Goal: Information Seeking & Learning: Understand process/instructions

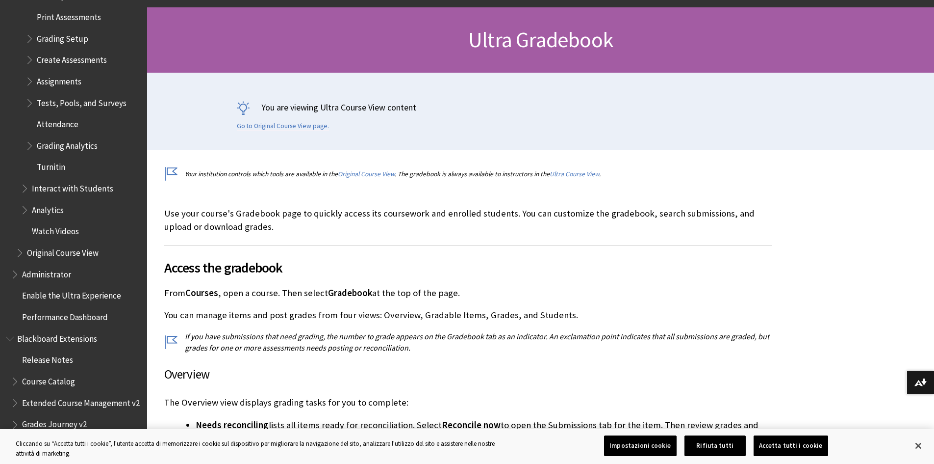
scroll to position [147, 0]
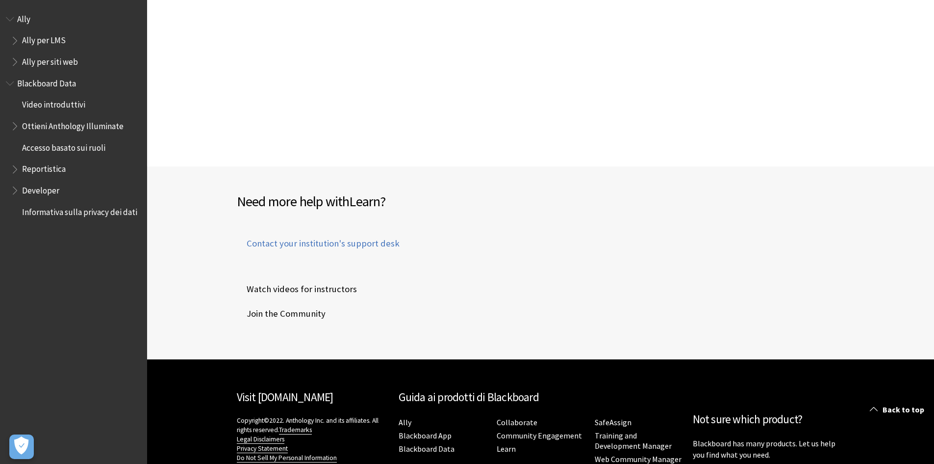
scroll to position [5838, 0]
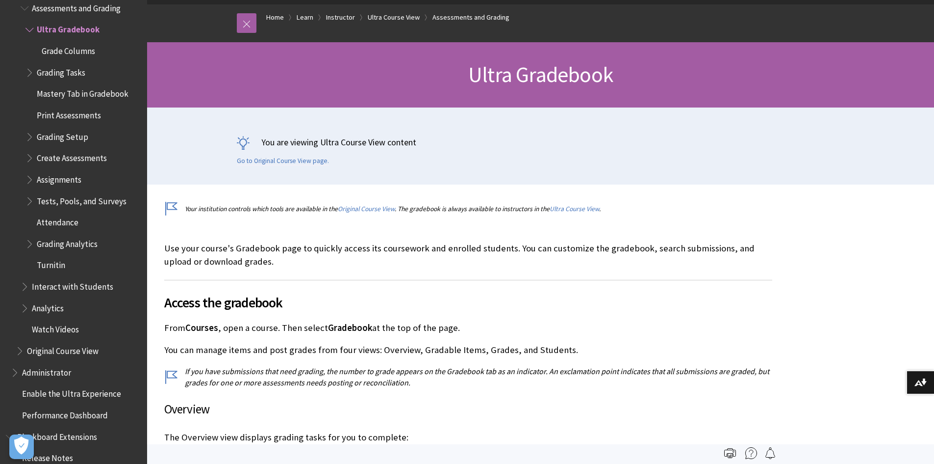
scroll to position [98, 0]
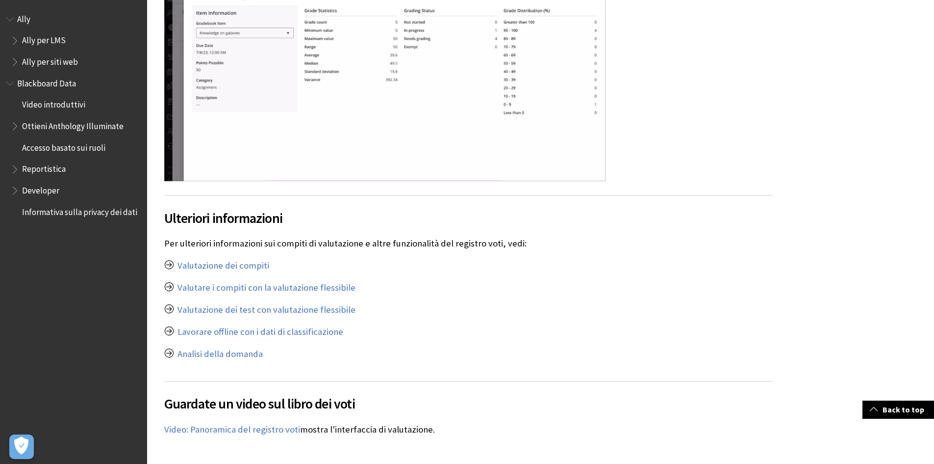
scroll to position [5347, 0]
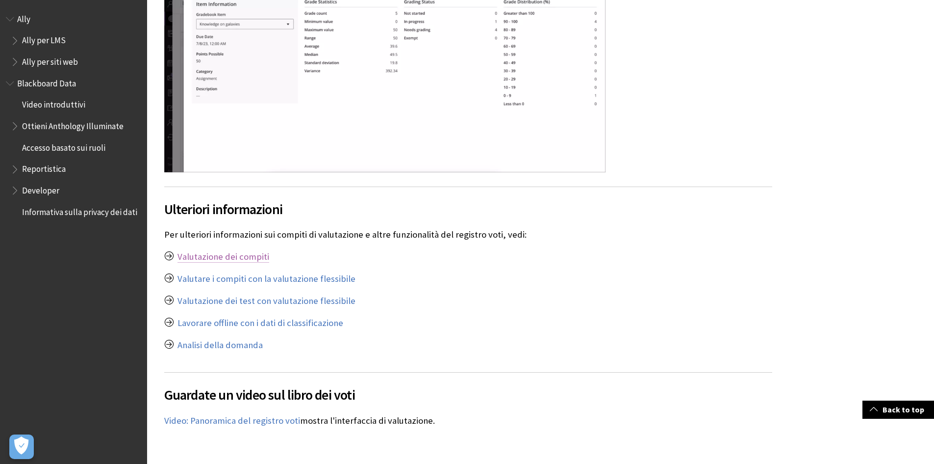
click at [223, 251] on link "Valutazione dei compiti" at bounding box center [224, 257] width 92 height 12
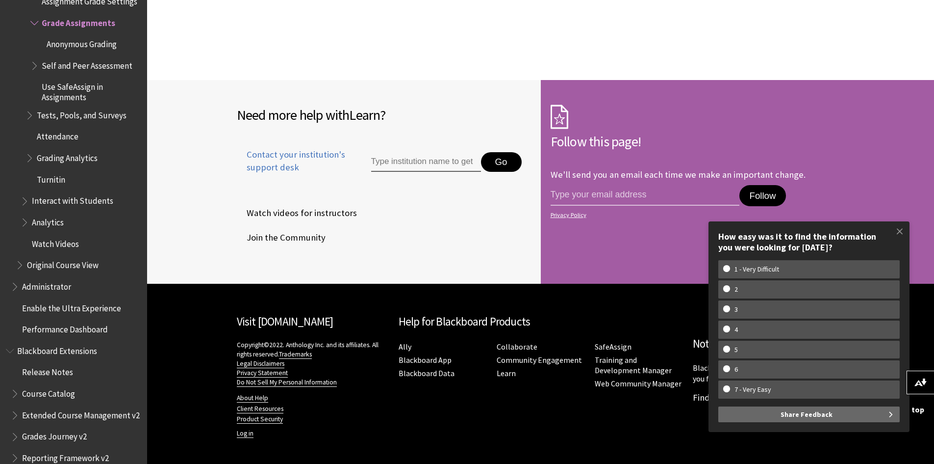
scroll to position [455, 0]
click at [572, 185] on input "email address" at bounding box center [645, 195] width 189 height 21
type input "mariacarmela.sepa@unicatt.it"
click at [767, 185] on button "Follow" at bounding box center [763, 196] width 46 height 22
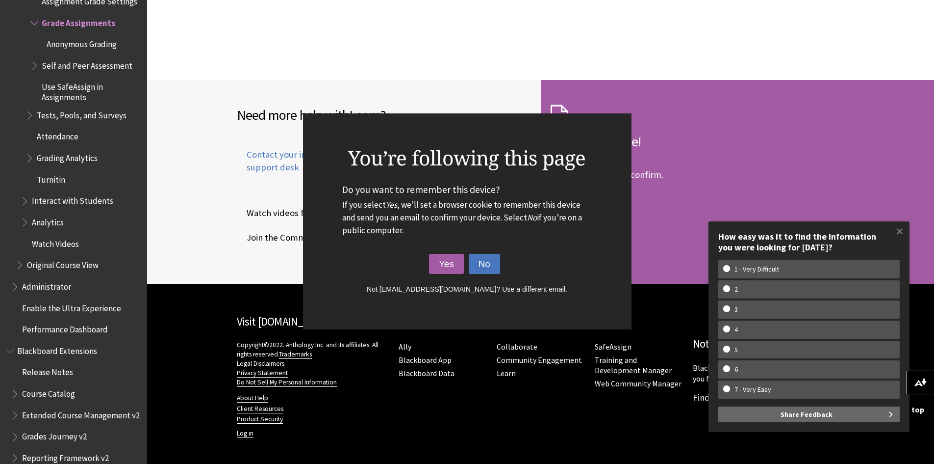
click at [480, 266] on button "No" at bounding box center [484, 264] width 31 height 21
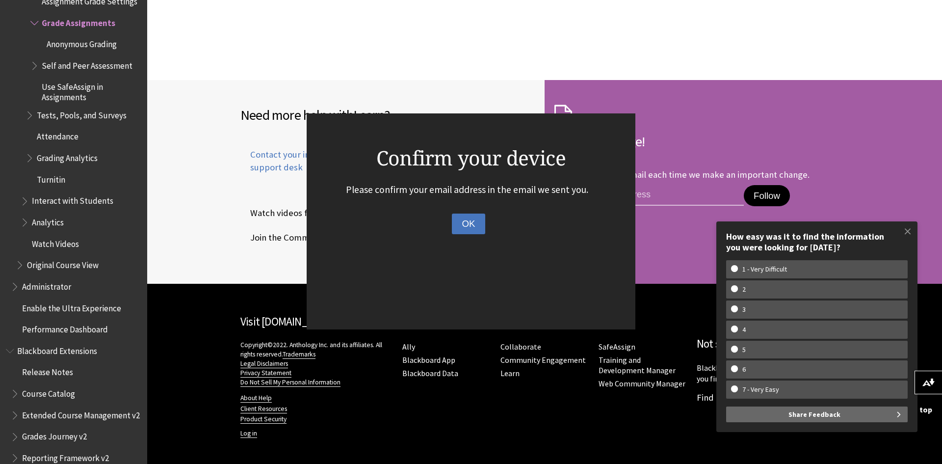
click at [475, 220] on button "OK" at bounding box center [468, 223] width 33 height 21
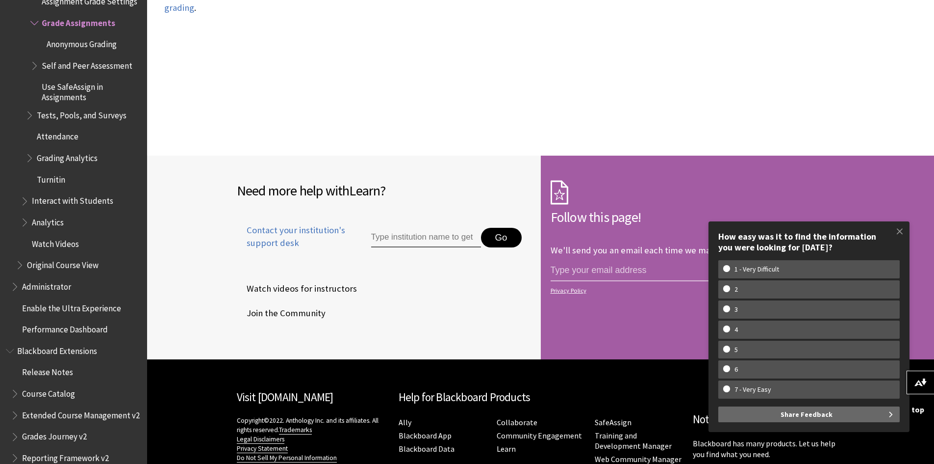
scroll to position [357, 0]
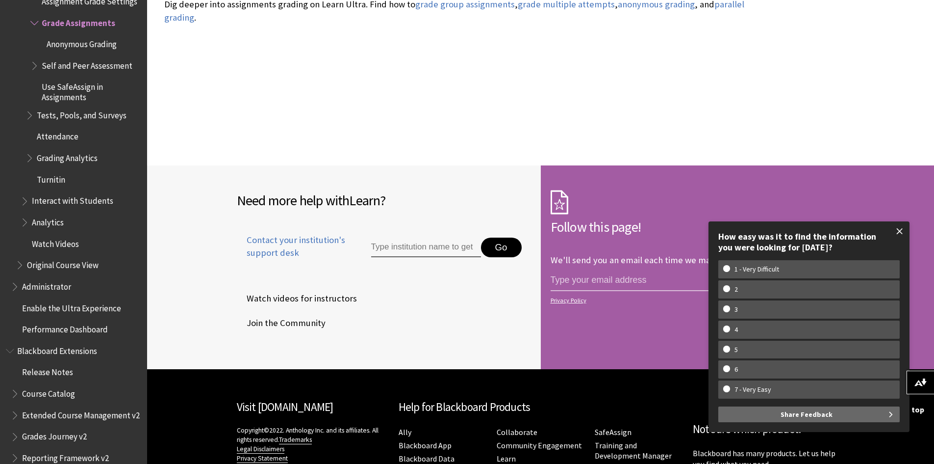
click at [897, 230] on span at bounding box center [900, 231] width 21 height 21
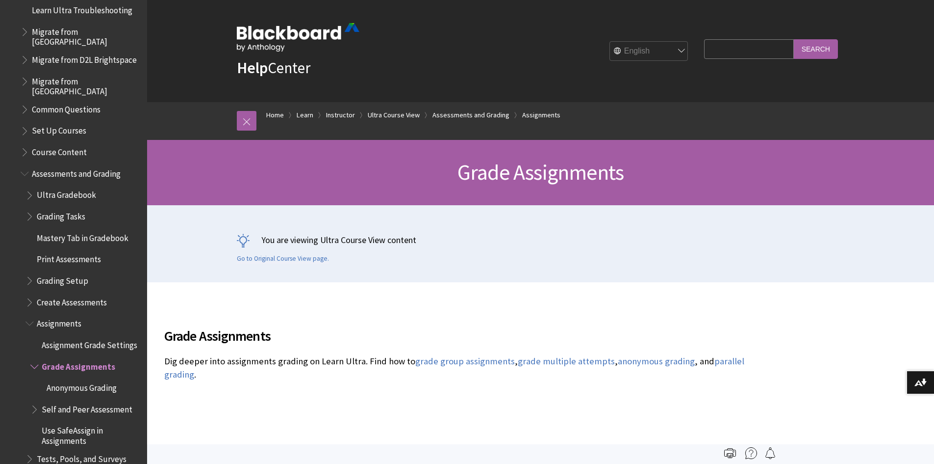
scroll to position [1292, 0]
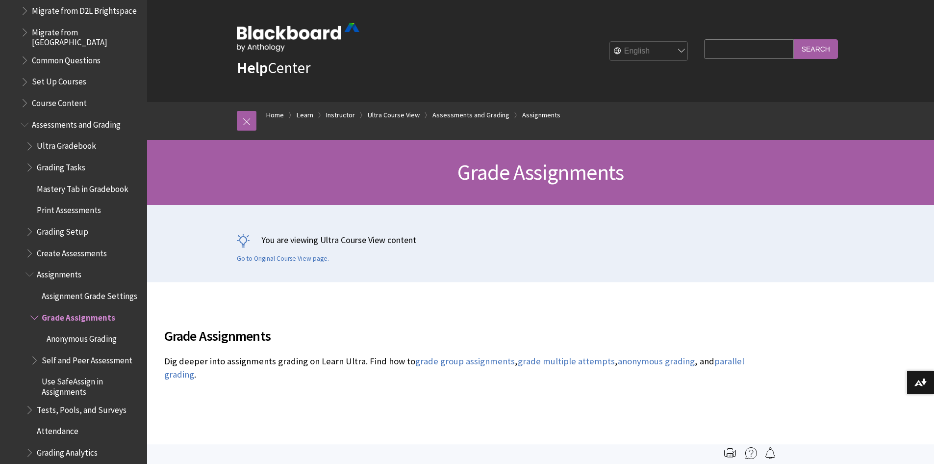
click at [72, 119] on span "Assessments and Grading" at bounding box center [76, 122] width 89 height 13
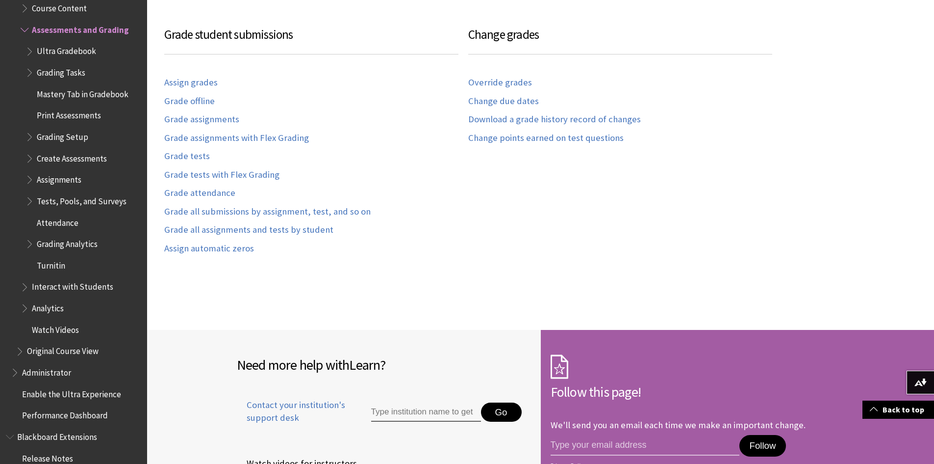
scroll to position [932, 0]
